Goal: Task Accomplishment & Management: Use online tool/utility

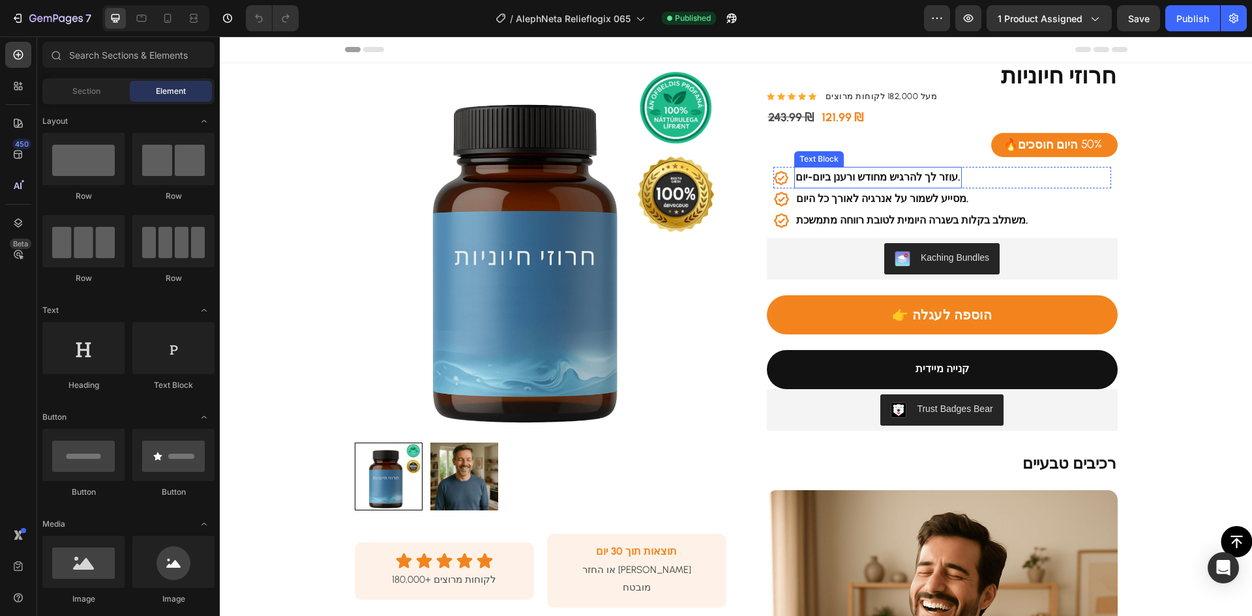
click at [848, 177] on strong "עוזר לך להרגיש מחודש ורענן ביום-יום." at bounding box center [878, 177] width 165 height 12
click at [849, 176] on strong "עוזר לך להרגיש מחודש ורענן ביום-יום." at bounding box center [878, 177] width 165 height 12
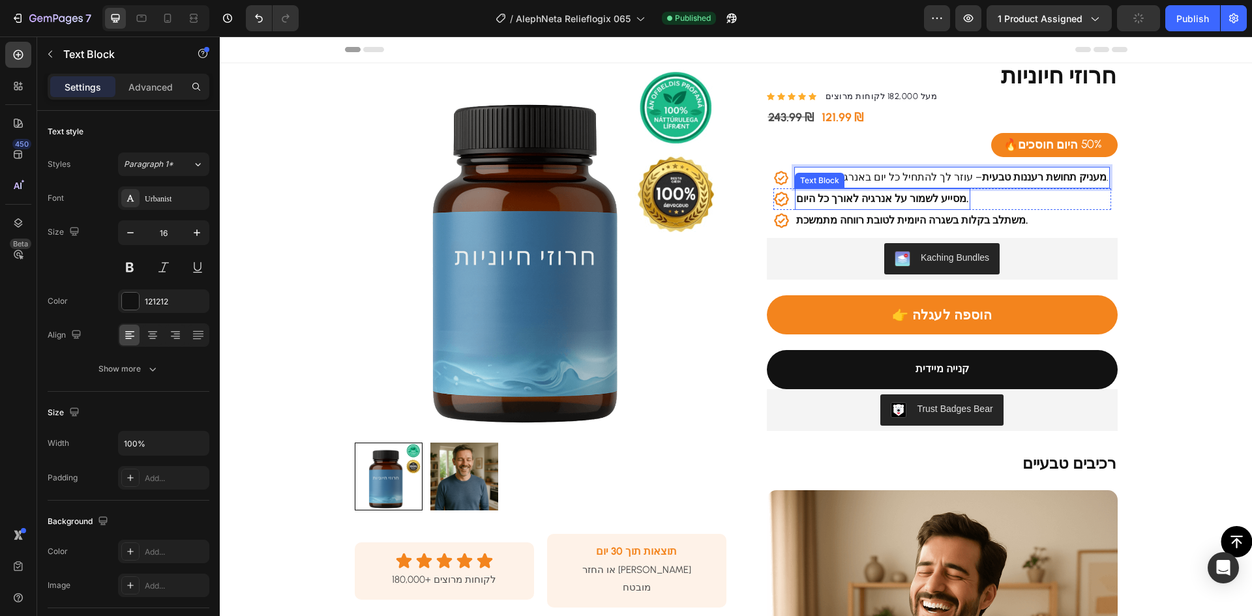
click at [867, 200] on strong "מסייע לשמור על אנרגיה לאורך כל היום." at bounding box center [882, 198] width 173 height 12
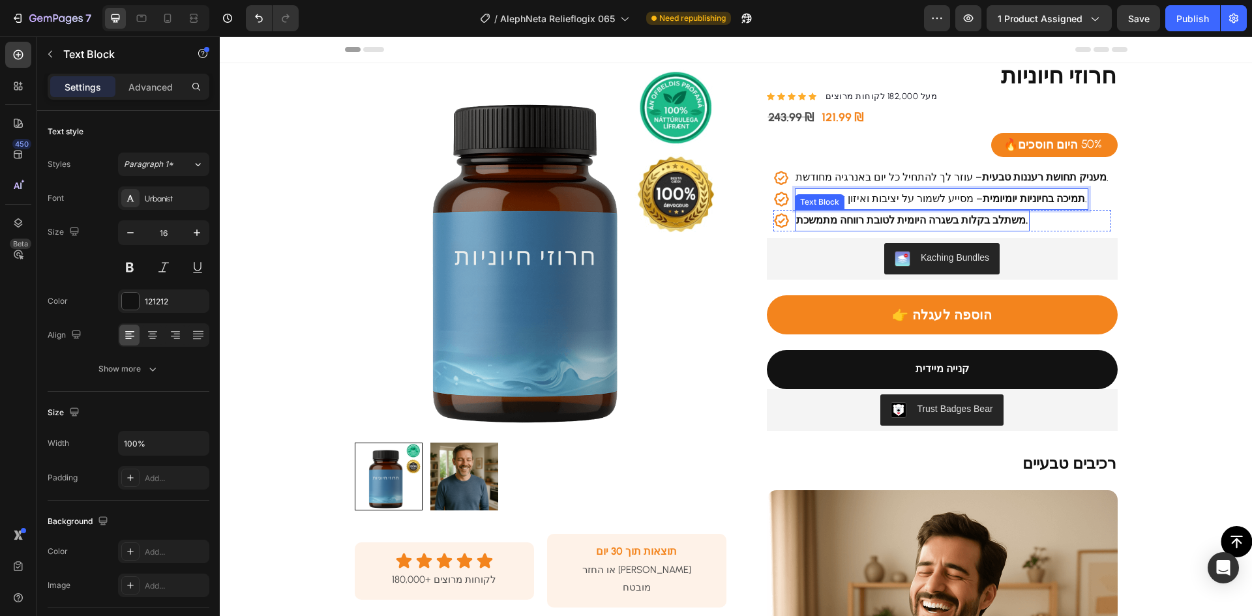
click at [852, 220] on strong "משתלב בקלות בשגרה היומית לטובת רווחה מתמשכת." at bounding box center [912, 220] width 232 height 12
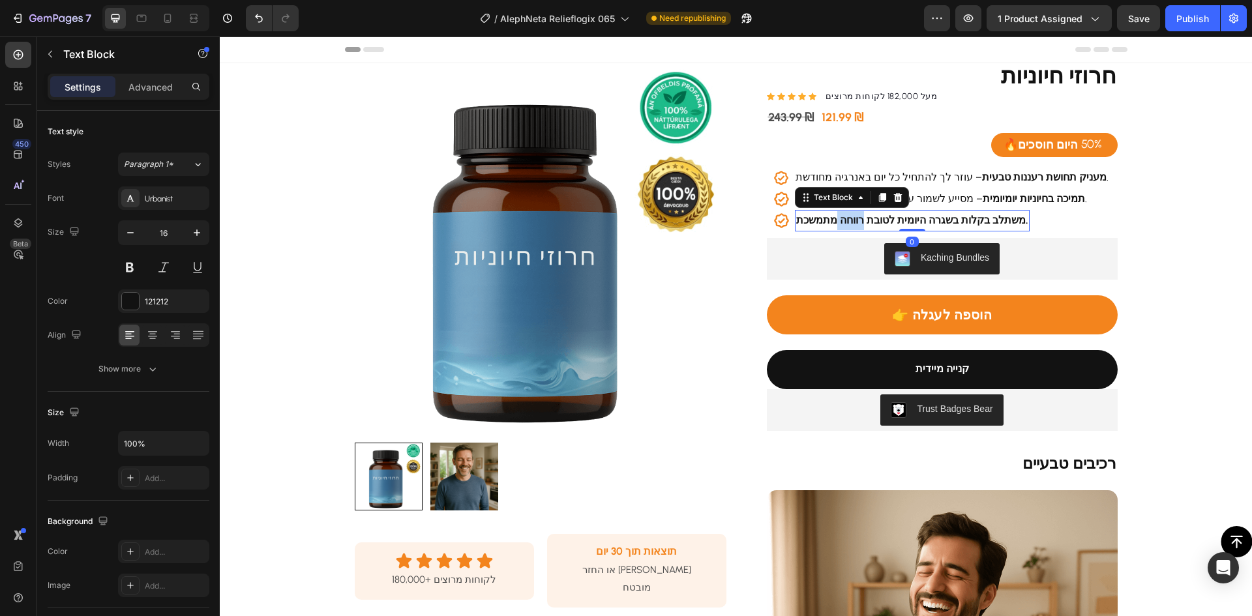
click at [852, 220] on strong "משתלב בקלות בשגרה היומית לטובת רווחה מתמשכת." at bounding box center [912, 220] width 232 height 12
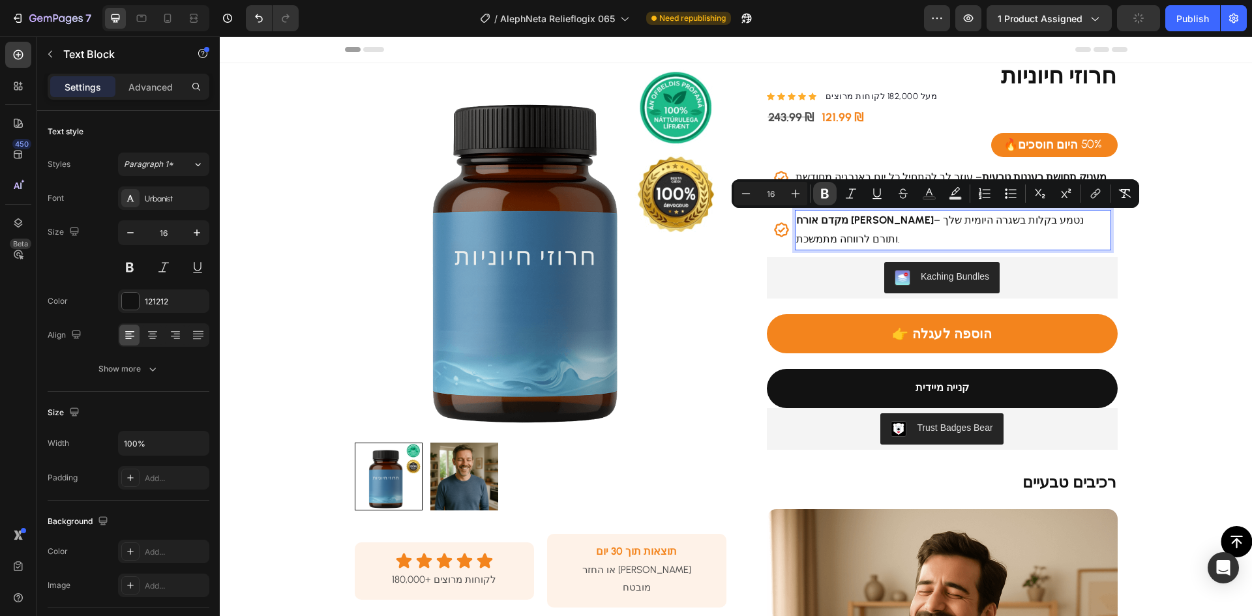
click at [826, 191] on icon "Editor contextual toolbar" at bounding box center [824, 193] width 13 height 13
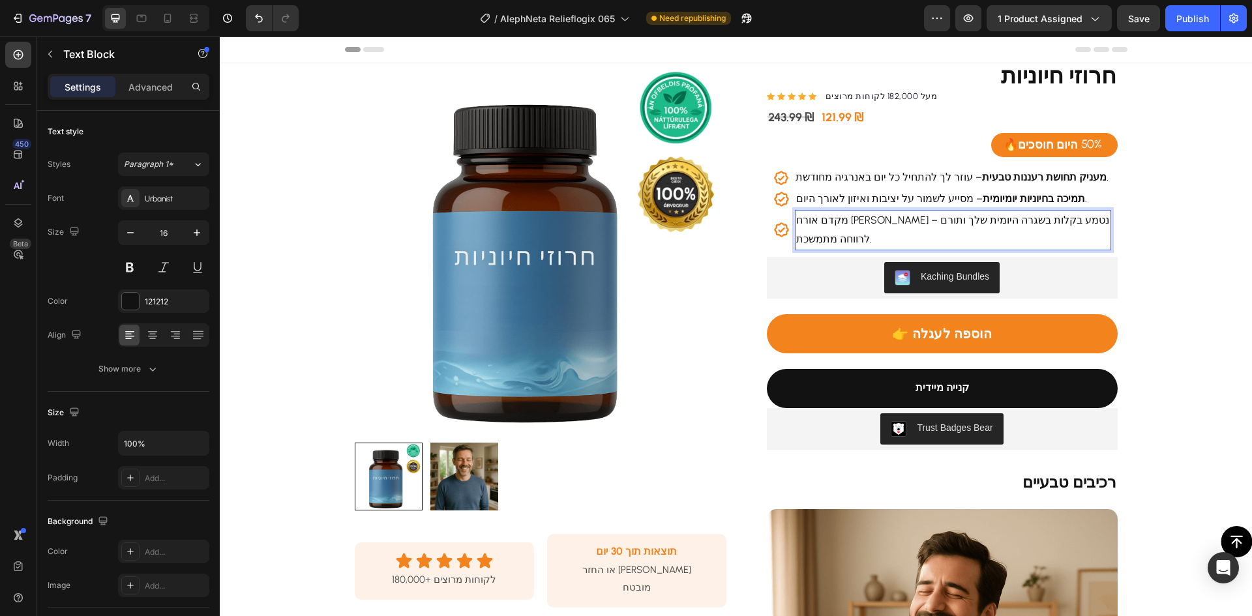
click at [833, 230] on p "מקדם אורח [PERSON_NAME] – נטמע בקלות בשגרה היומית שלך ותורם לרווחה מתמשכת." at bounding box center [953, 230] width 314 height 38
click at [837, 224] on p "מקדם אורח [PERSON_NAME] – נטמע בקלות בשגרה היומית שלך ותורם לרווחה מתמשכת." at bounding box center [953, 230] width 314 height 38
click at [868, 218] on p "מקדם אורח [PERSON_NAME] – נטמע בקלות בשגרה היומית שלך ותורם לרווחה מתמשכת." at bounding box center [953, 230] width 314 height 38
click at [869, 219] on p "מקדם אורח [PERSON_NAME] – נטמע בקלות בשגרה היומית שלך ותורם לרווחה מתמשכת." at bounding box center [953, 230] width 314 height 38
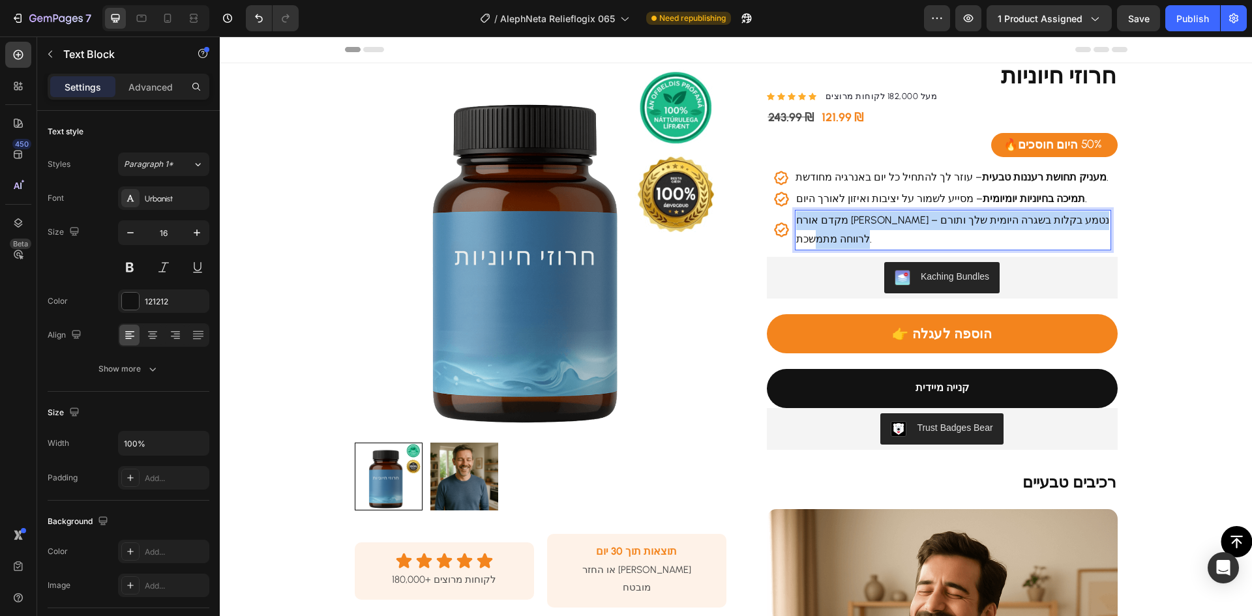
click at [869, 219] on p "מקדם אורח [PERSON_NAME] – נטמע בקלות בשגרה היומית שלך ותורם לרווחה מתמשכת." at bounding box center [953, 230] width 314 height 38
click at [939, 219] on p "מקדם אורח [PERSON_NAME] – נטמע בקלות בשגרה היומית שלך ותורם לרווחה מתמשכת." at bounding box center [953, 230] width 314 height 38
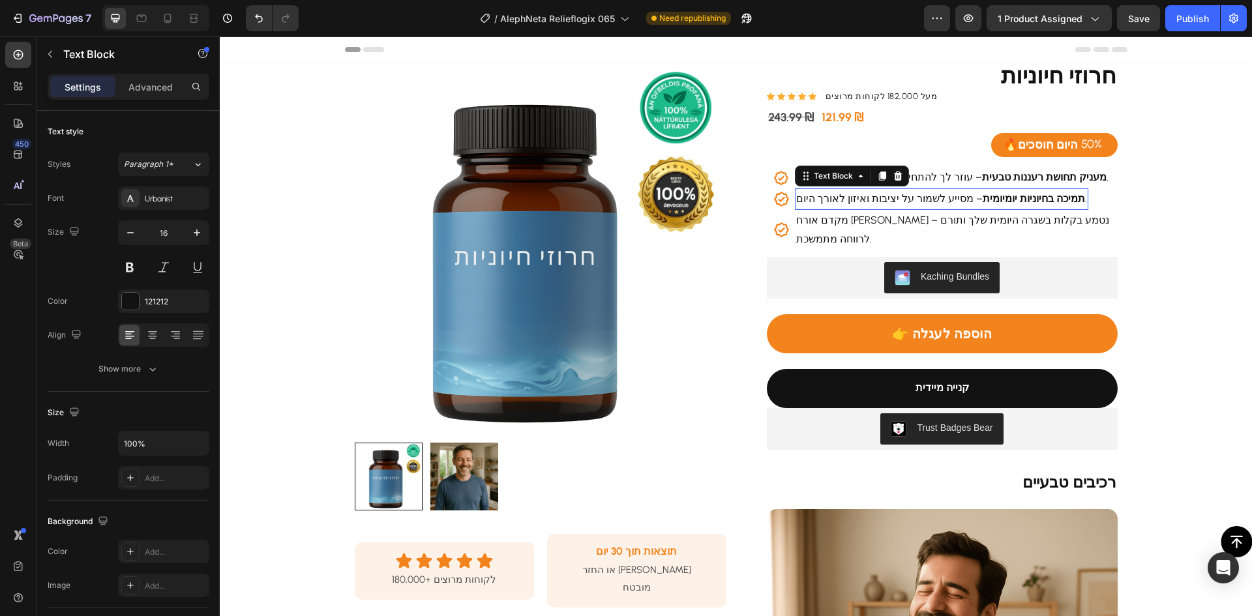
click at [938, 195] on p "תמיכה בחיוניות יומיומית – מסייע לשמור על יציבות ואיזון לאורך היום." at bounding box center [941, 199] width 291 height 19
click at [885, 215] on p "מקדם אורח [PERSON_NAME] – נטמע בקלות בשגרה היומית שלך ותורם לרווחה מתמשכת." at bounding box center [953, 230] width 314 height 38
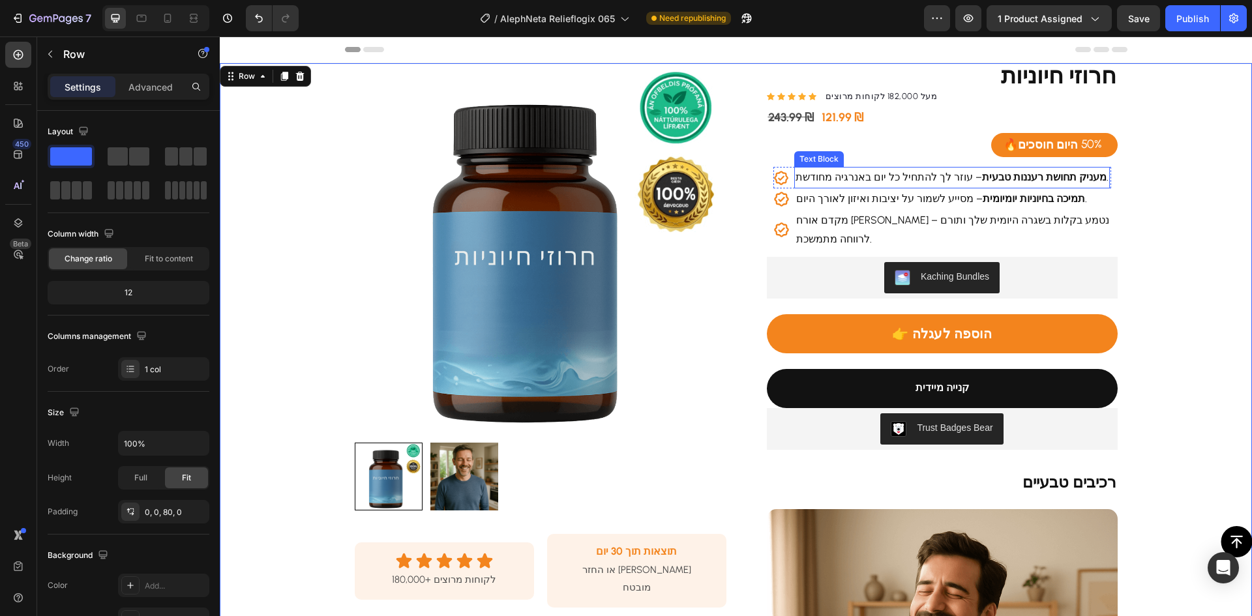
click at [925, 175] on p "מעניק תחושת רעננות טבעית – עוזר לך להתחיל כל יום באנרגיה מחודשת." at bounding box center [952, 177] width 313 height 19
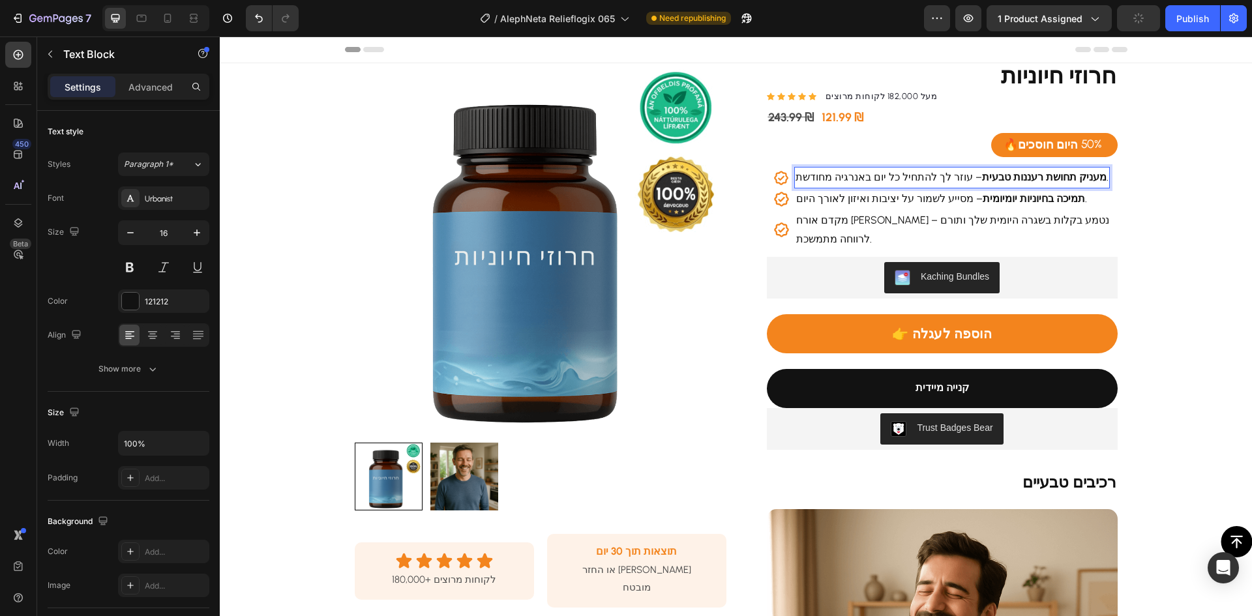
click at [888, 173] on p "מעניק תחושת רעננות טבעית – עוזר לך להתחיל כל יום באנרגיה מחודשת." at bounding box center [952, 177] width 313 height 19
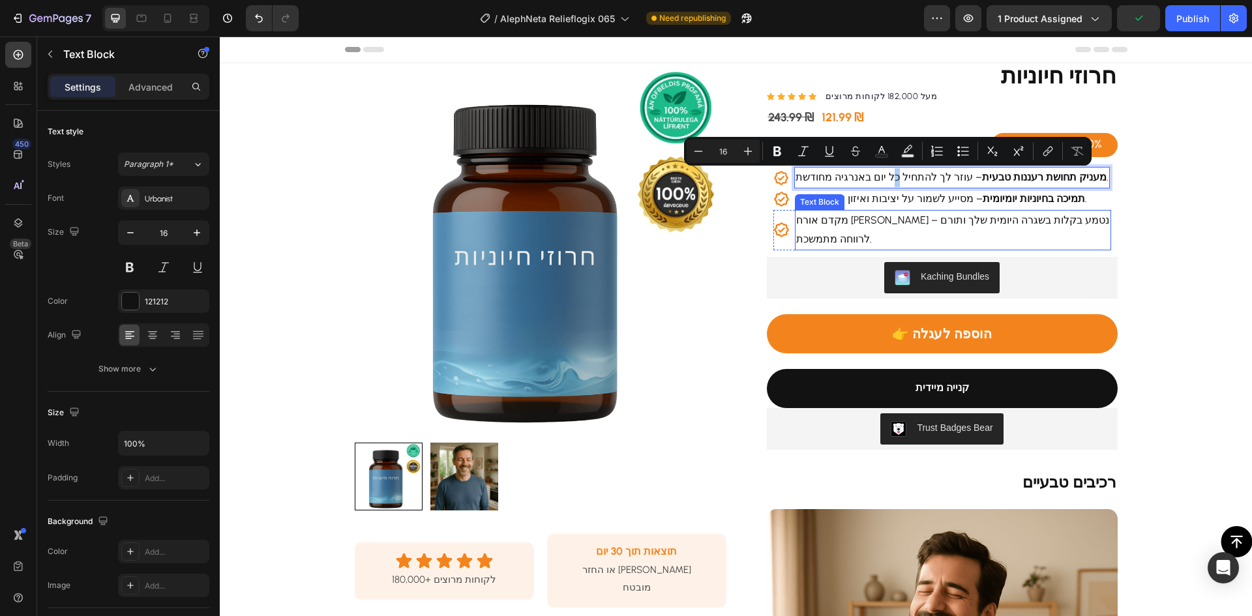
click at [870, 219] on p "מקדם אורח [PERSON_NAME] – נטמע בקלות בשגרה היומית שלך ותורם לרווחה מתמשכת." at bounding box center [953, 230] width 314 height 38
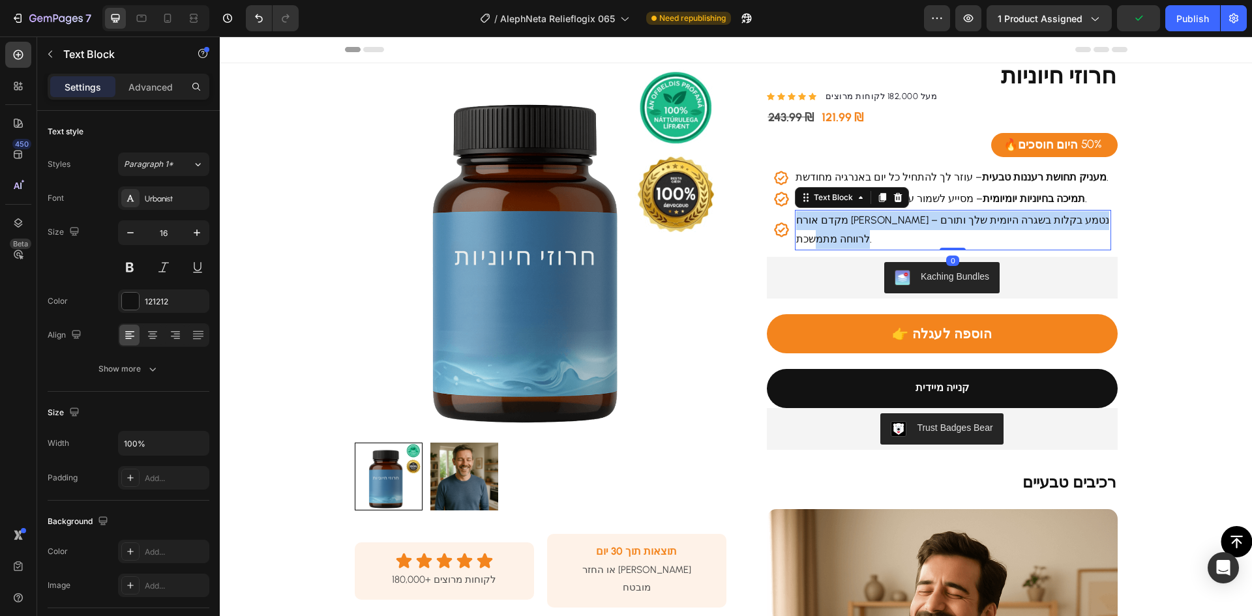
click at [870, 219] on p "מקדם אורח [PERSON_NAME] – נטמע בקלות בשגרה היומית שלך ותורם לרווחה מתמשכת." at bounding box center [953, 230] width 314 height 38
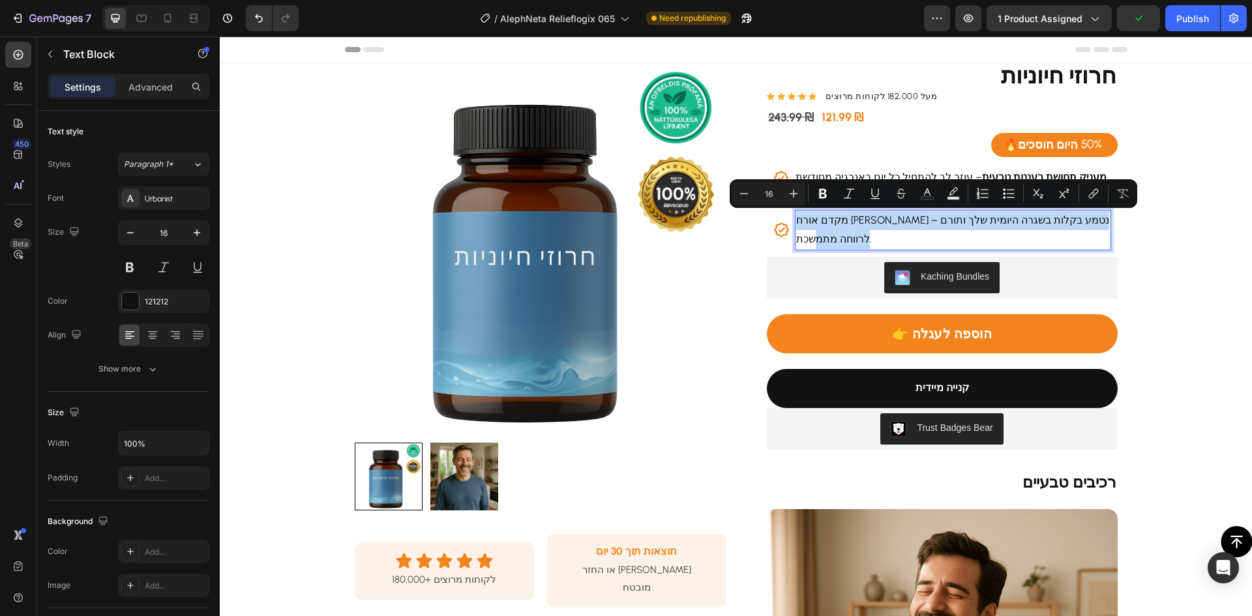
click at [869, 220] on p "מקדם אורח [PERSON_NAME] – נטמע בקלות בשגרה היומית שלך ותורם לרווחה מתמשכת." at bounding box center [953, 230] width 314 height 38
click at [820, 191] on icon "Editor contextual toolbar" at bounding box center [823, 194] width 8 height 10
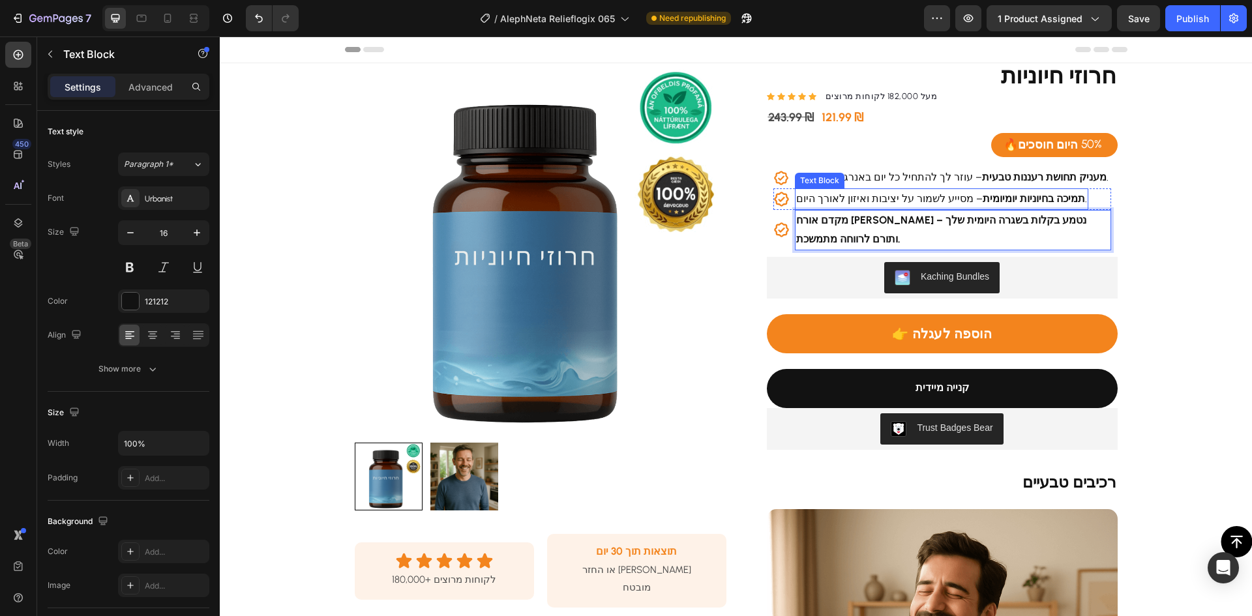
click at [891, 199] on p "תמיכה בחיוניות יומיומית – מסייע לשמור על יציבות ואיזון לאורך היום." at bounding box center [941, 199] width 291 height 19
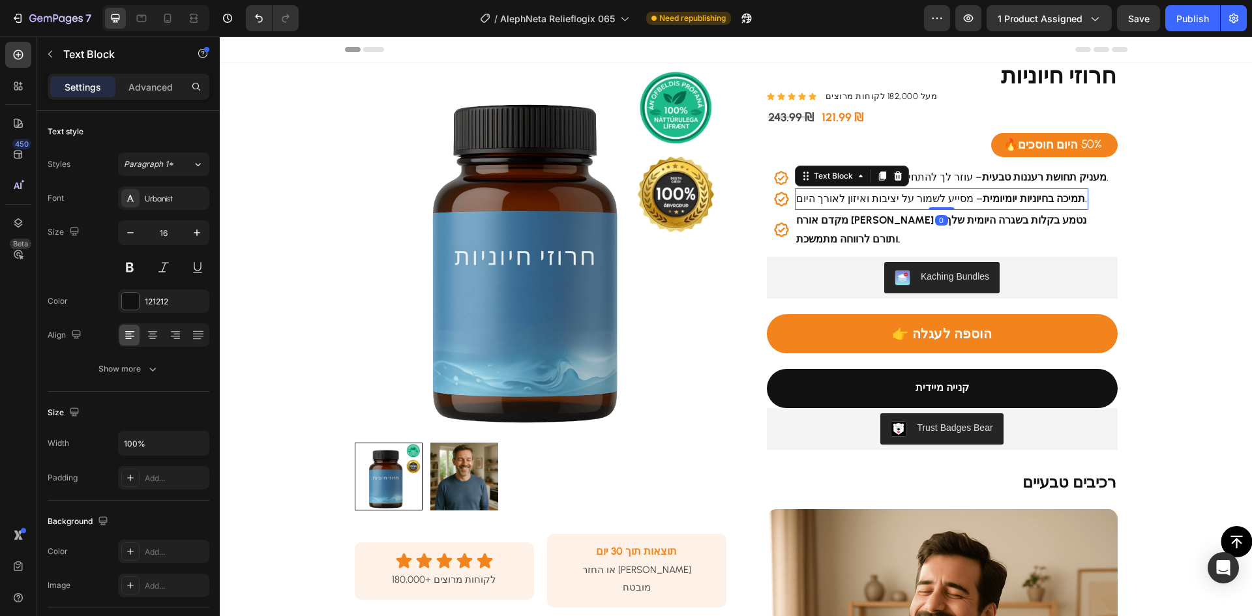
click at [891, 198] on p "תמיכה בחיוניות יומיומית – מסייע לשמור על יציבות ואיזון לאורך היום." at bounding box center [941, 199] width 291 height 19
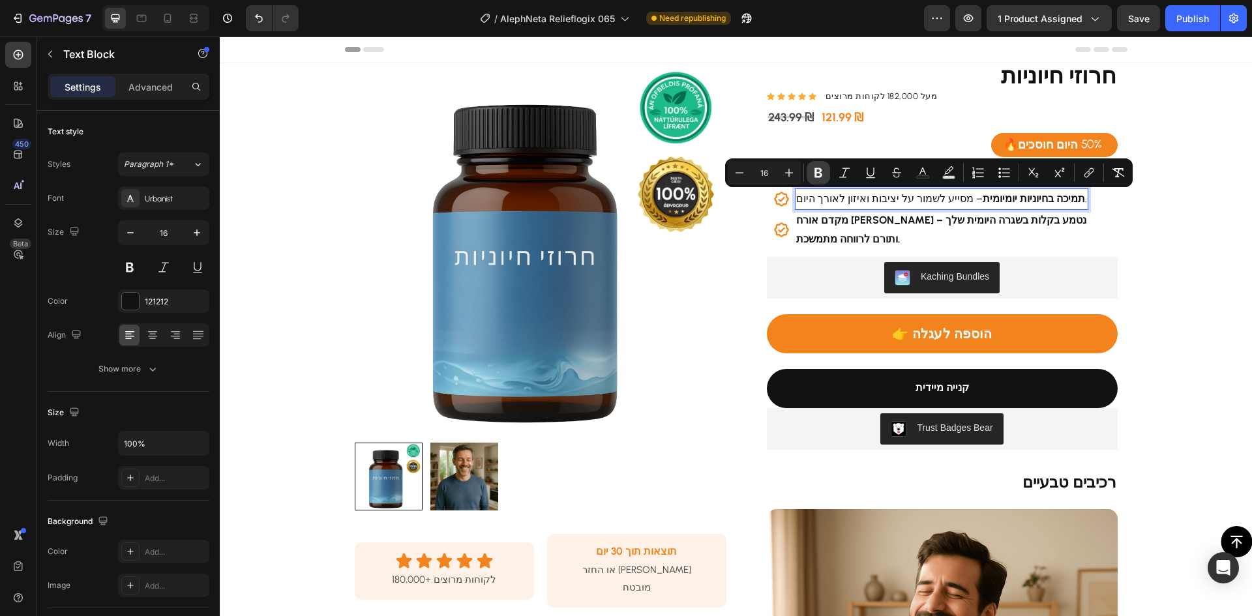
click at [818, 170] on icon "Editor contextual toolbar" at bounding box center [818, 172] width 13 height 13
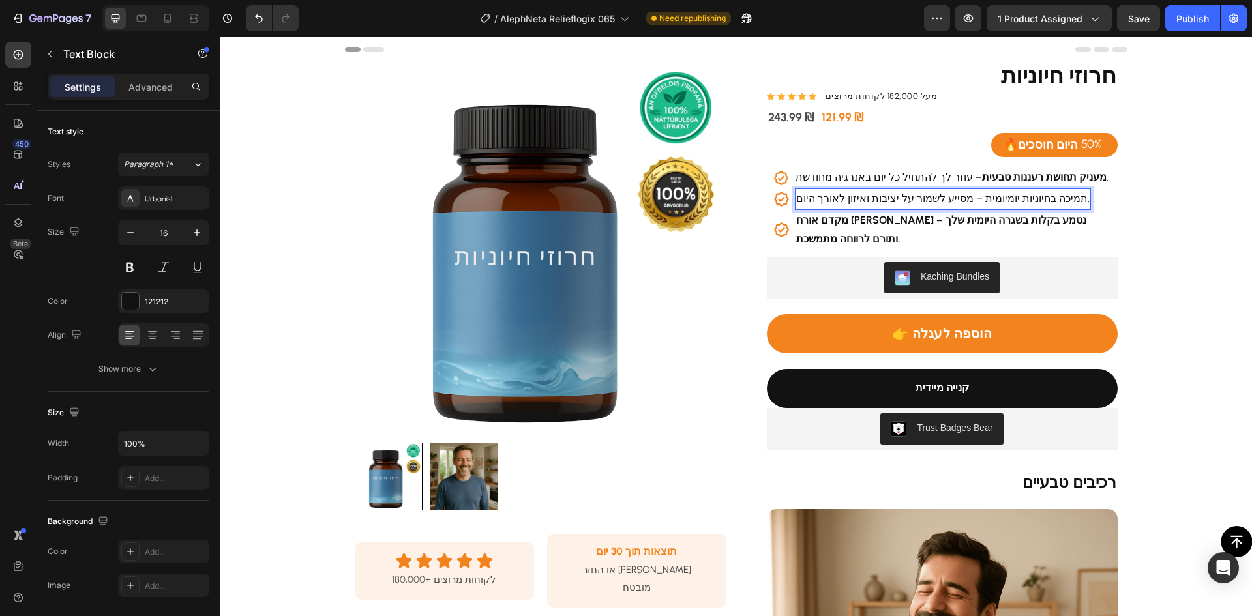
click at [818, 170] on p "מעניק תחושת רעננות טבעית – עוזר לך להתחיל כל יום באנרגיה מחודשת." at bounding box center [952, 177] width 313 height 19
click at [849, 196] on p "תמיכה בחיוניות יומיומית – מסייע לשמור על יציבות ואיזון לאורך היום." at bounding box center [942, 199] width 293 height 19
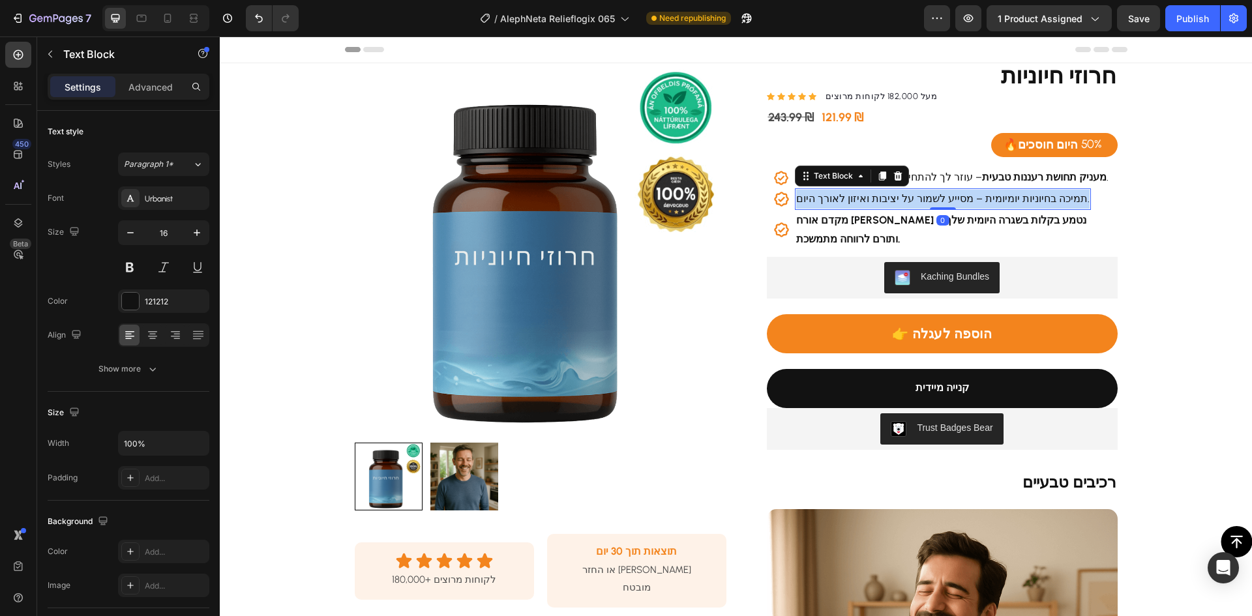
click at [850, 196] on p "תמיכה בחיוניות יומיומית – מסייע לשמור על יציבות ואיזון לאורך היום." at bounding box center [942, 199] width 293 height 19
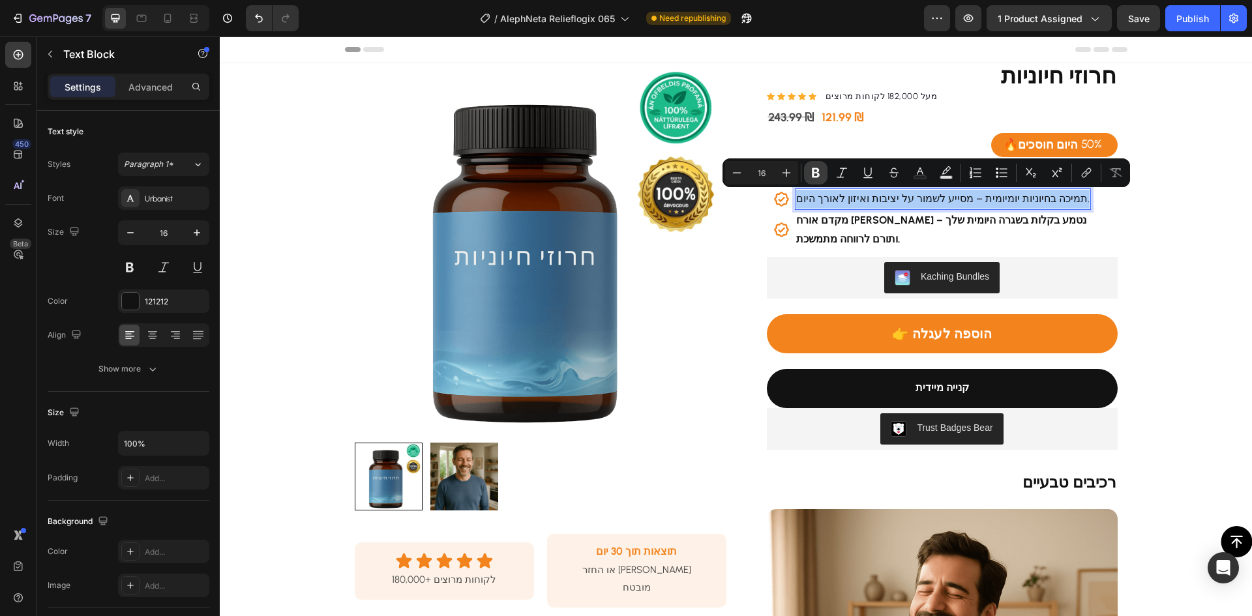
click at [813, 177] on icon "Editor contextual toolbar" at bounding box center [816, 173] width 8 height 10
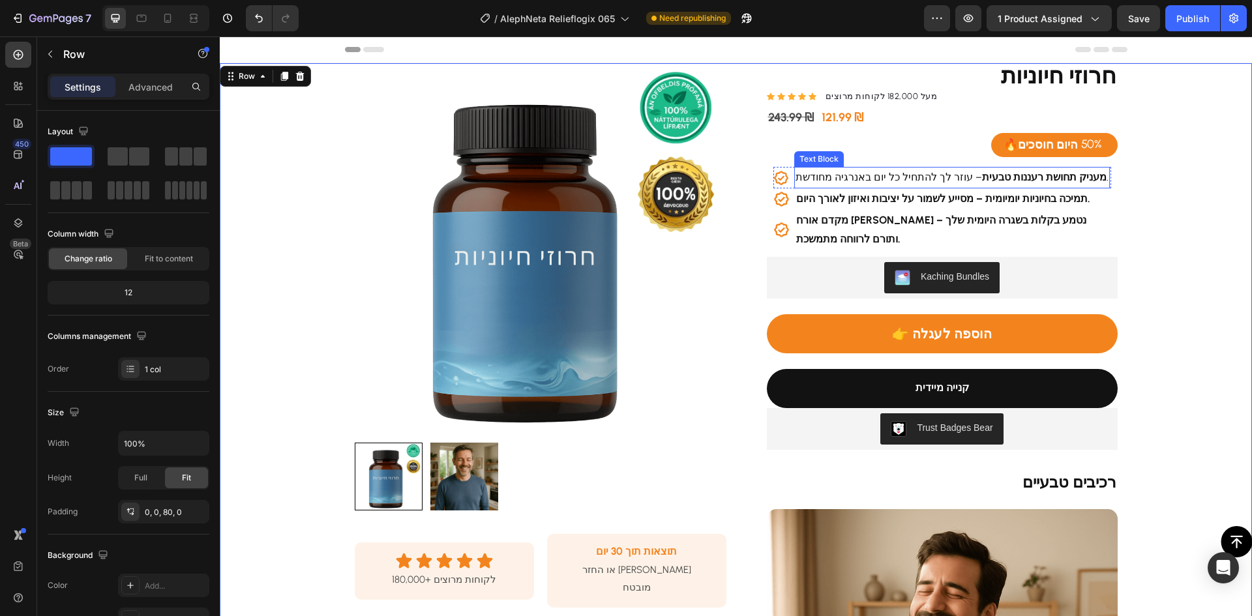
click at [906, 174] on p "מעניק תחושת רעננות טבעית – עוזר לך להתחיל כל יום באנרגיה מחודשת." at bounding box center [952, 177] width 313 height 19
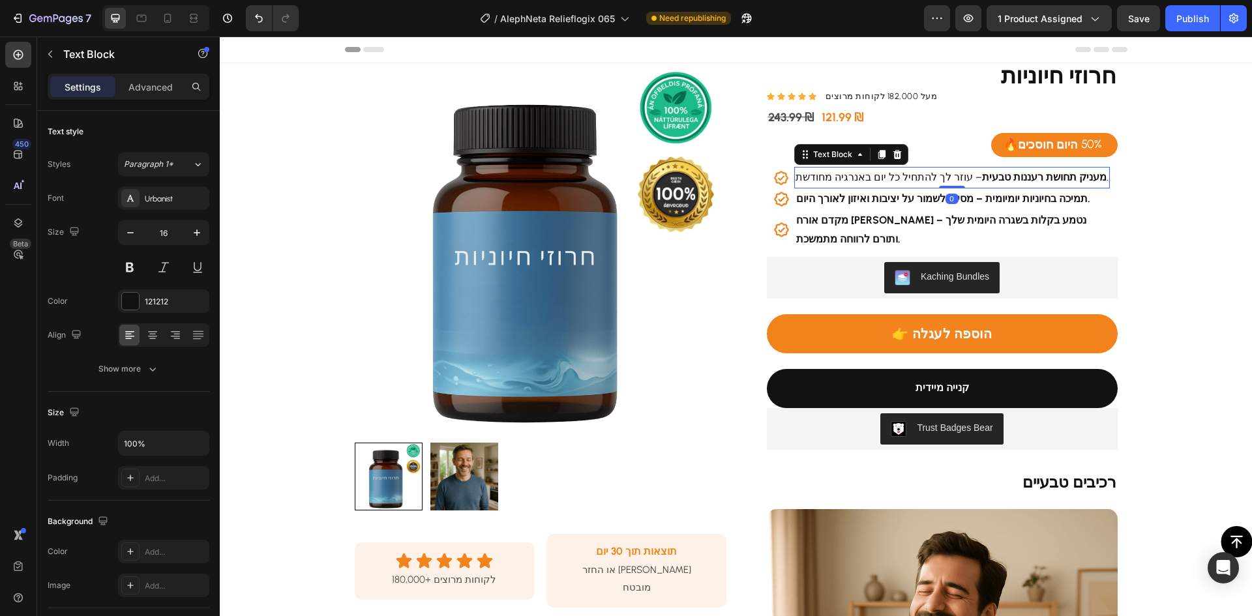
click at [906, 174] on p "מעניק תחושת רעננות טבעית – עוזר לך להתחיל כל יום באנרגיה מחודשת." at bounding box center [952, 177] width 313 height 19
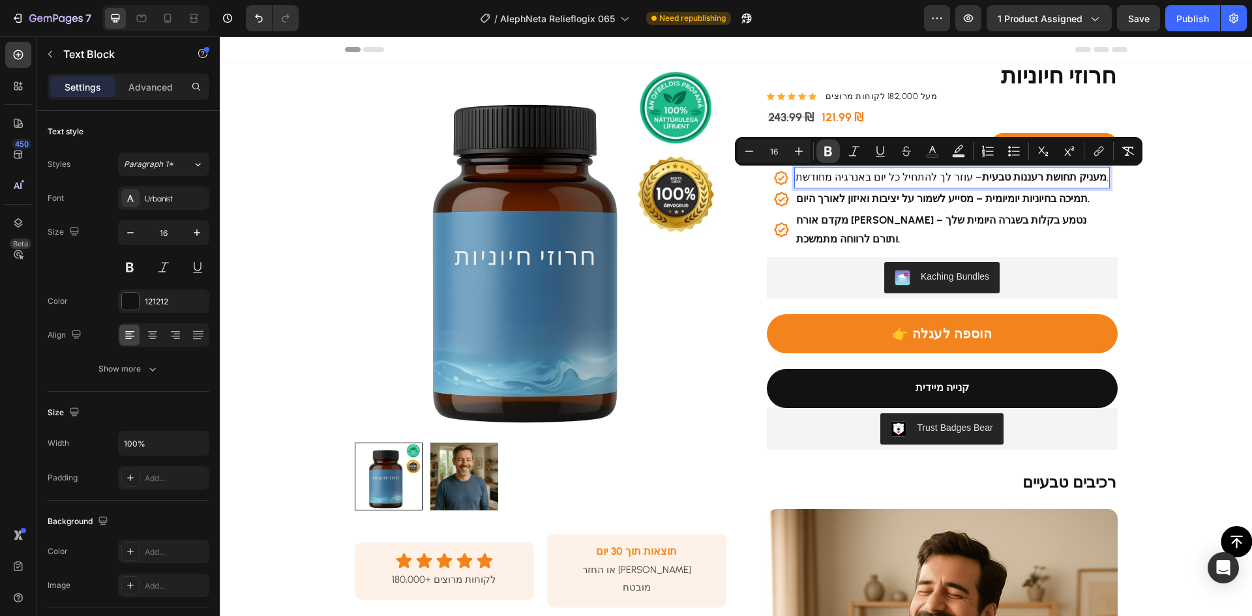
click at [826, 151] on icon "Editor contextual toolbar" at bounding box center [828, 152] width 8 height 10
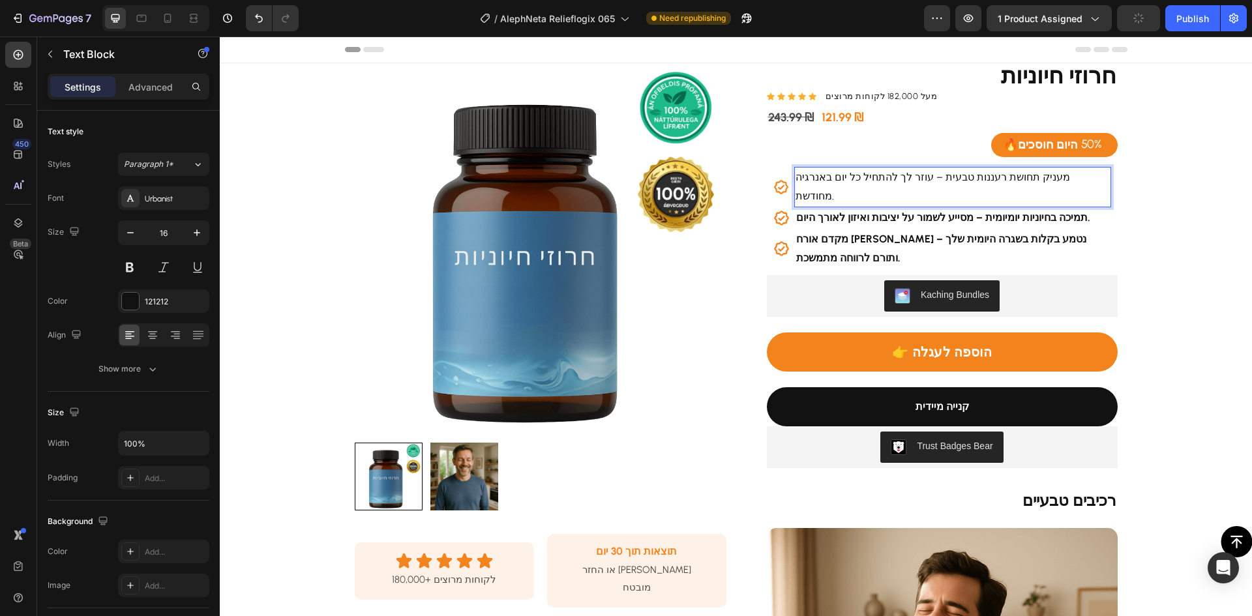
click at [871, 177] on p "מעניק תחושת רעננות טבעית – עוזר לך להתחיל כל יום באנרגיה מחודשת." at bounding box center [953, 187] width 314 height 38
click at [873, 180] on p "מעניק תחושת רעננות טבעית – עוזר לך להתחיל כל יום באנרגיה מחודשת." at bounding box center [953, 187] width 314 height 38
click at [873, 181] on p "מעניק תחושת רעננות טבעית – עוזר לך להתחיל כל יום באנרגיה מחודשת." at bounding box center [953, 187] width 314 height 38
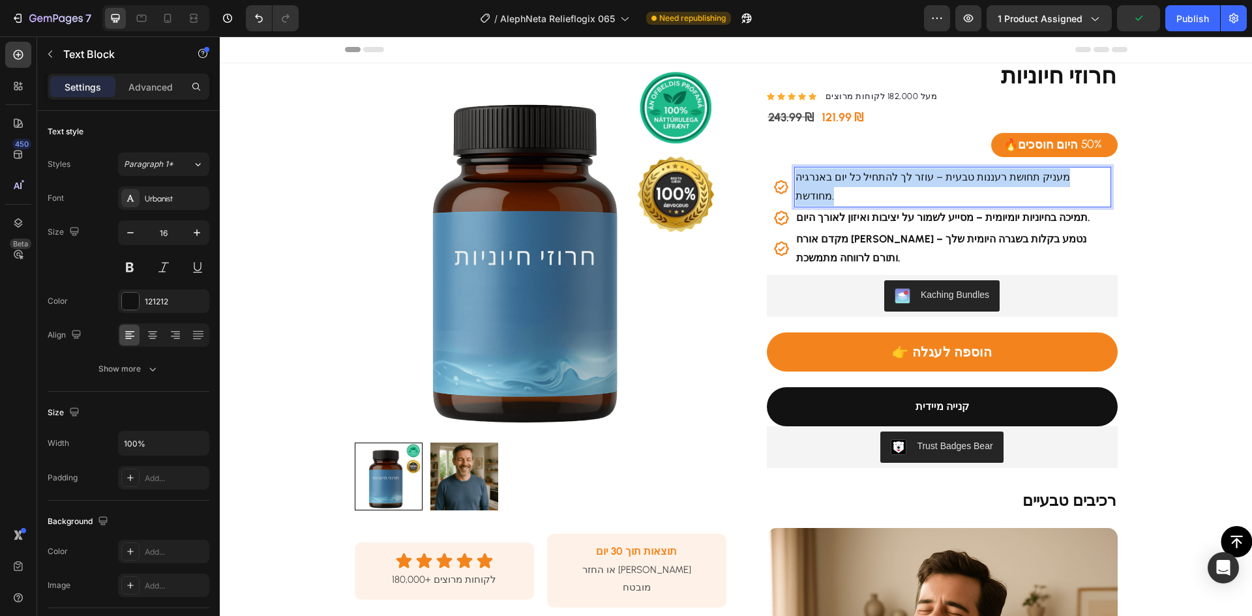
click at [872, 179] on p "מעניק תחושת רעננות טבעית – עוזר לך להתחיל כל יום באנרגיה מחודשת." at bounding box center [953, 187] width 314 height 38
click at [871, 178] on p "מעניק תחושת רעננות טבעית – עוזר לך להתחיל כל יום באנרגיה מחודשת." at bounding box center [953, 187] width 314 height 38
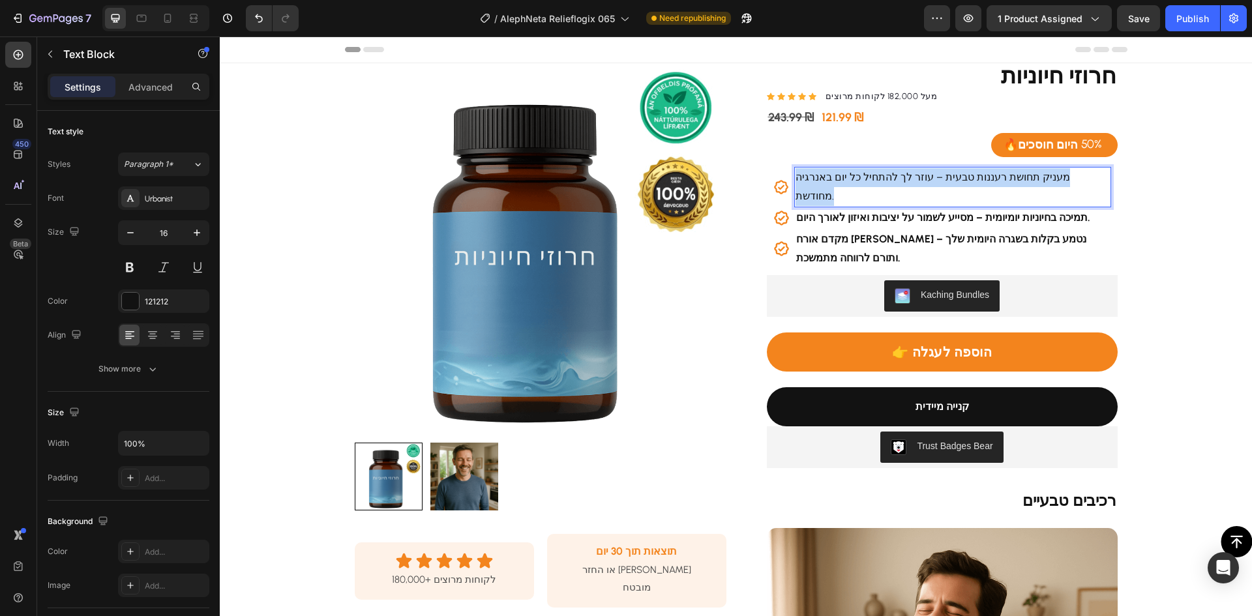
click at [871, 178] on p "מעניק תחושת רעננות טבעית – עוזר לך להתחיל כל יום באנרגיה מחודשת." at bounding box center [953, 187] width 314 height 38
click at [918, 175] on p "מעניק תחושת רעננות טבעית – עוזר לך להתחיל כל יום באנרגיה מחודשת." at bounding box center [953, 187] width 314 height 38
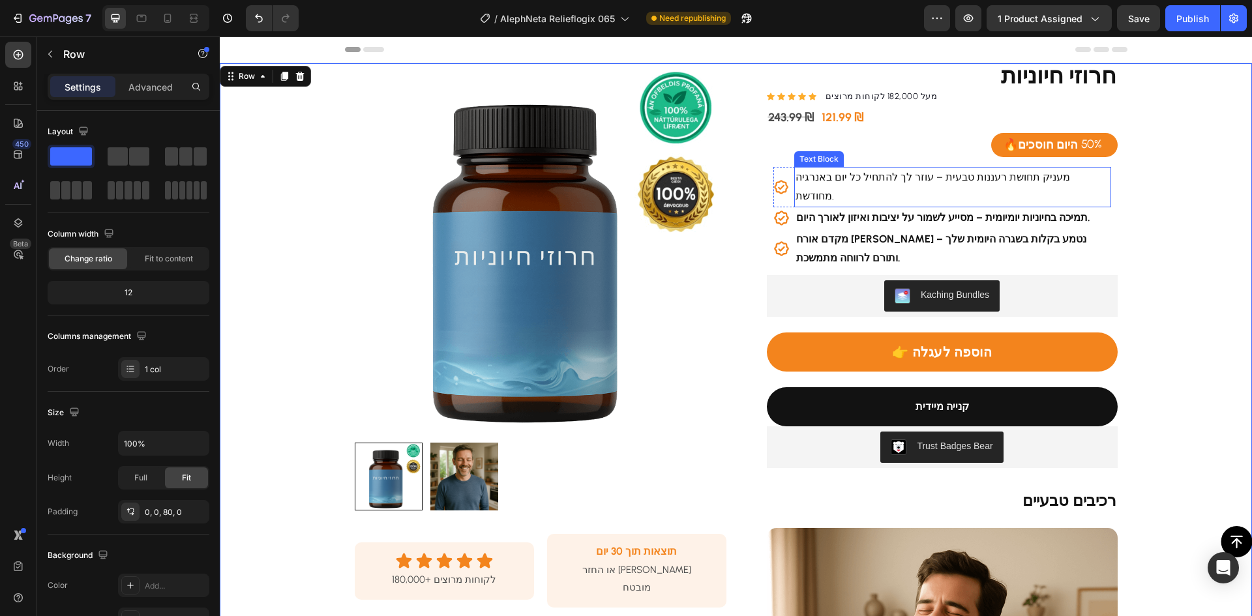
click at [1007, 180] on p "מעניק תחושת רעננות טבעית – עוזר לך להתחיל כל יום באנרגיה מחודשת." at bounding box center [953, 187] width 314 height 38
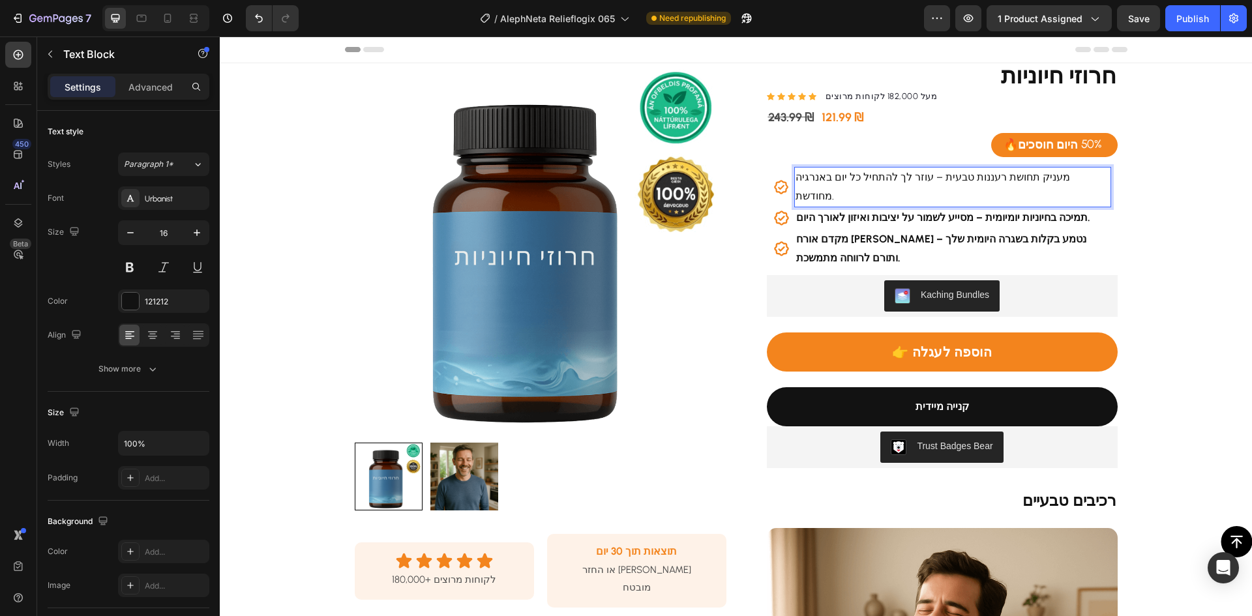
click at [979, 180] on p "מעניק תחושת רעננות טבעית – עוזר לך להתחיל כל יום באנרגיה מחודשת." at bounding box center [953, 187] width 314 height 38
click at [978, 180] on p "מעניק תחושת רעננות טבעית – עוזר לך להתחיל כל יום באנרגיה מחודשת." at bounding box center [953, 187] width 314 height 38
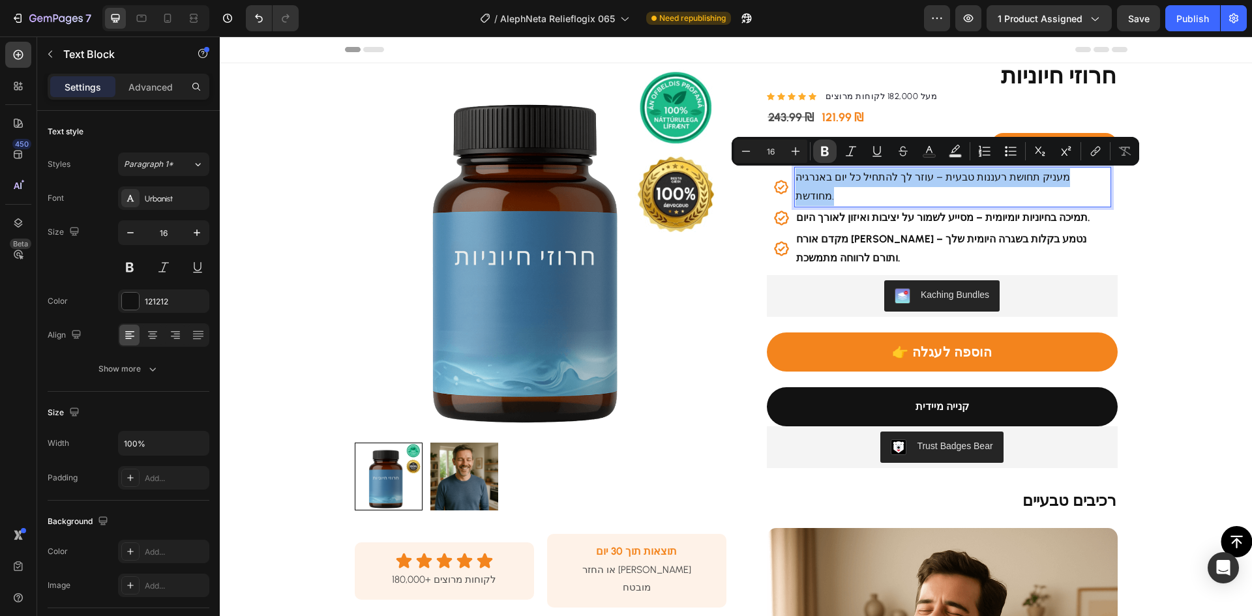
click at [827, 151] on icon "Editor contextual toolbar" at bounding box center [825, 152] width 8 height 10
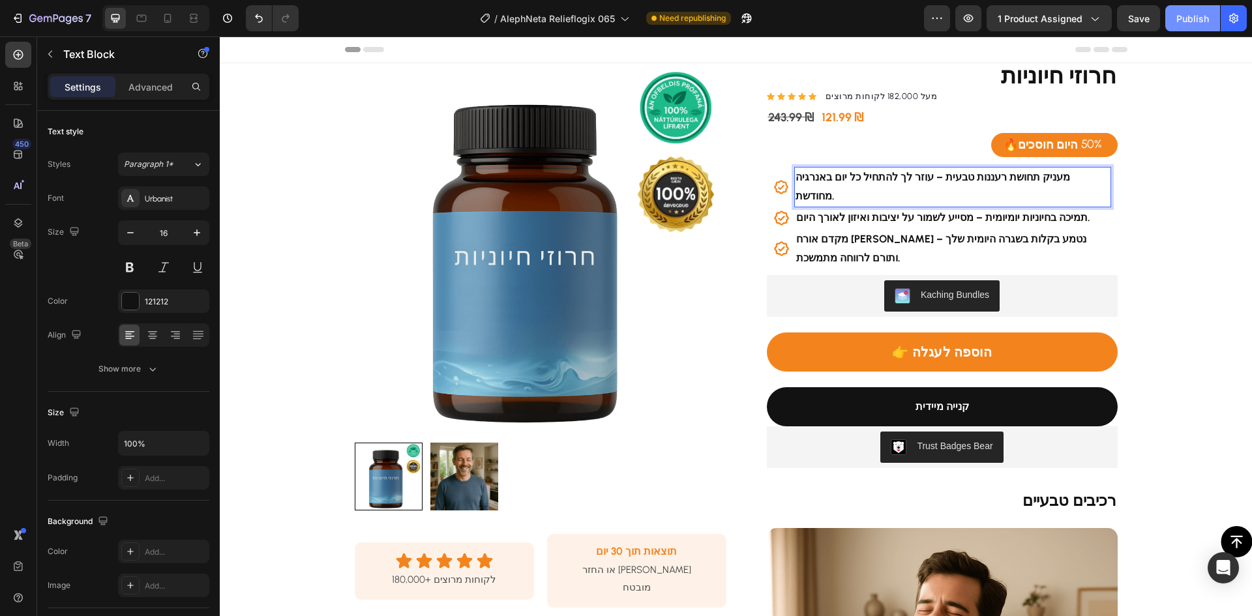
click at [1190, 14] on div "Publish" at bounding box center [1192, 19] width 33 height 14
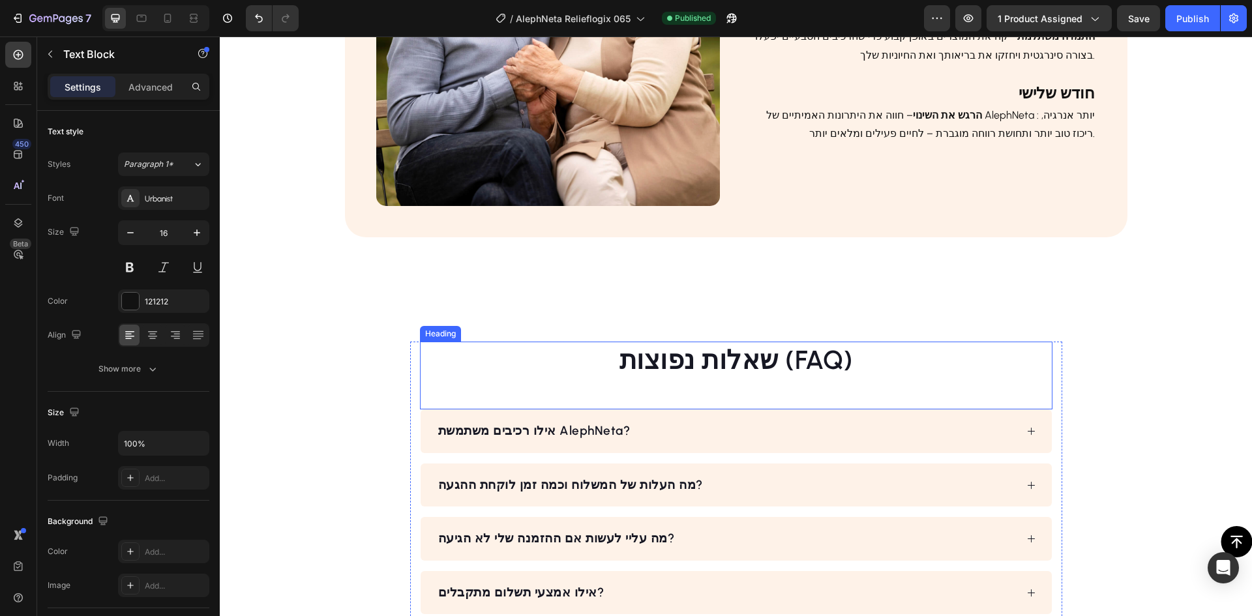
scroll to position [2379, 0]
